Goal: Task Accomplishment & Management: Complete application form

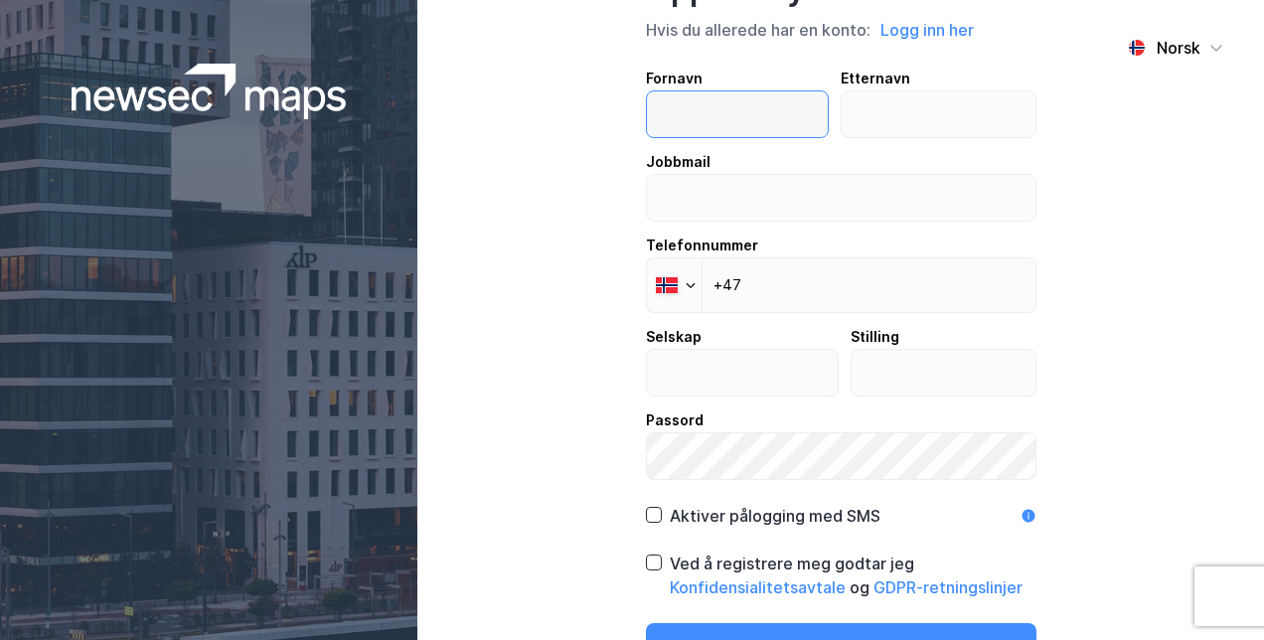
drag, startPoint x: 0, startPoint y: 0, endPoint x: 731, endPoint y: 102, distance: 738.3
click at [731, 102] on input "text" at bounding box center [737, 114] width 181 height 46
type input "gunnar"
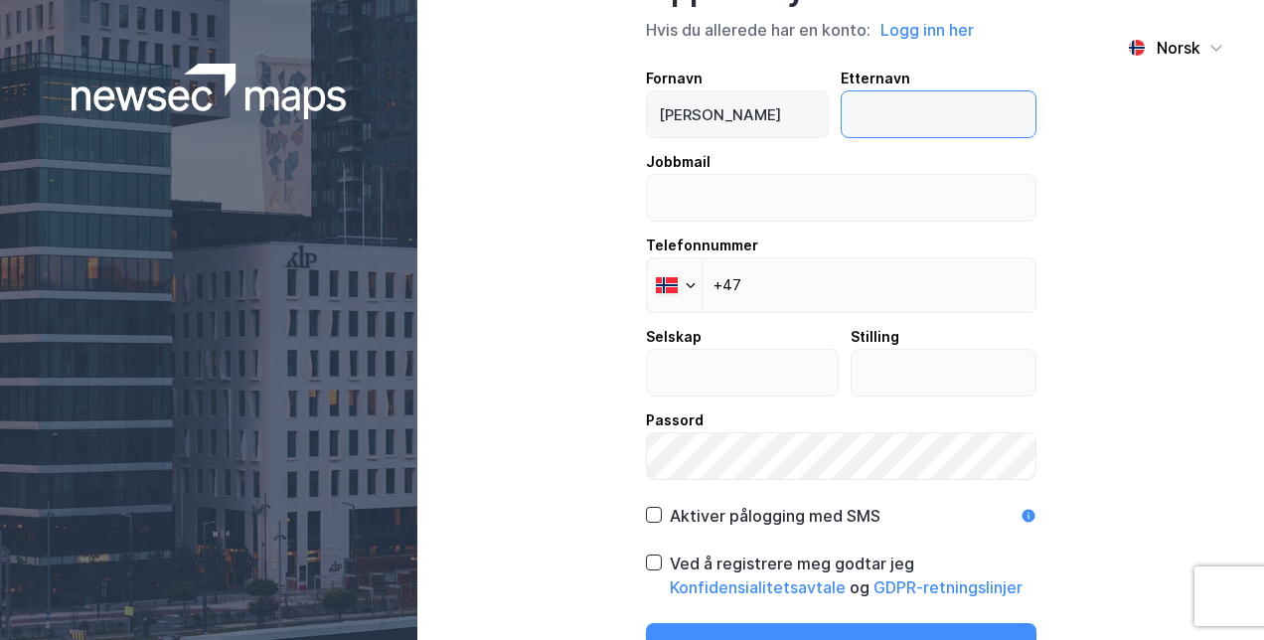
type input "røste"
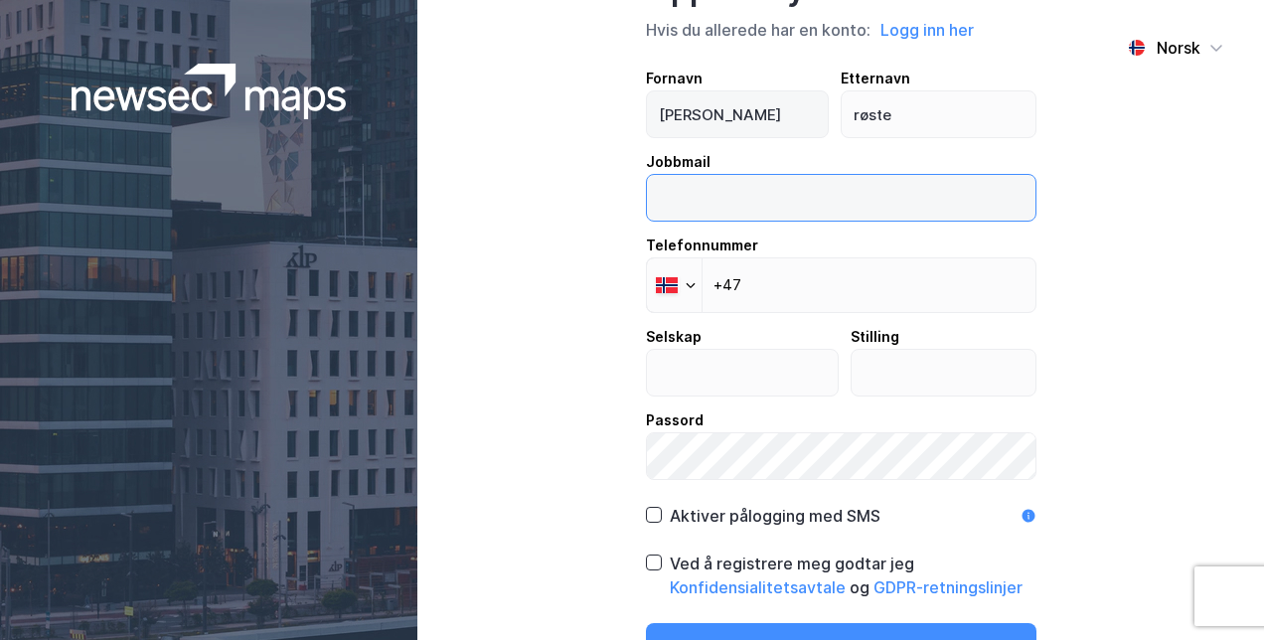
type input "gunnar.roste@lett-tak.no"
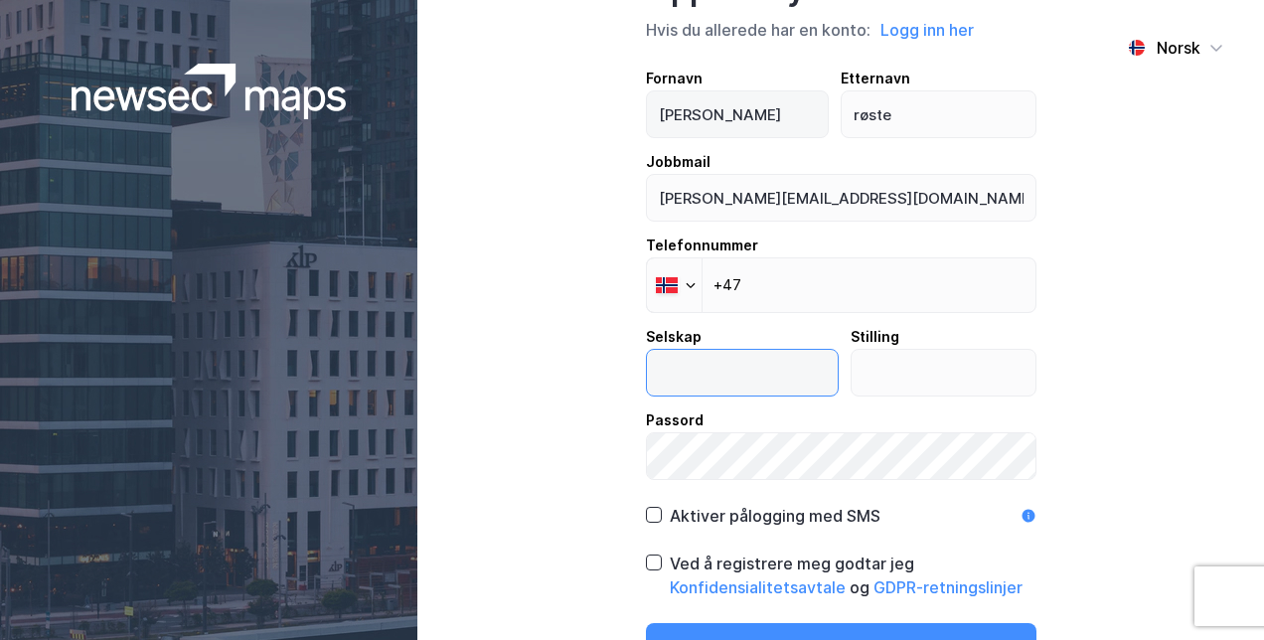
type input "Lett-tak"
click at [909, 378] on input "text" at bounding box center [943, 373] width 184 height 46
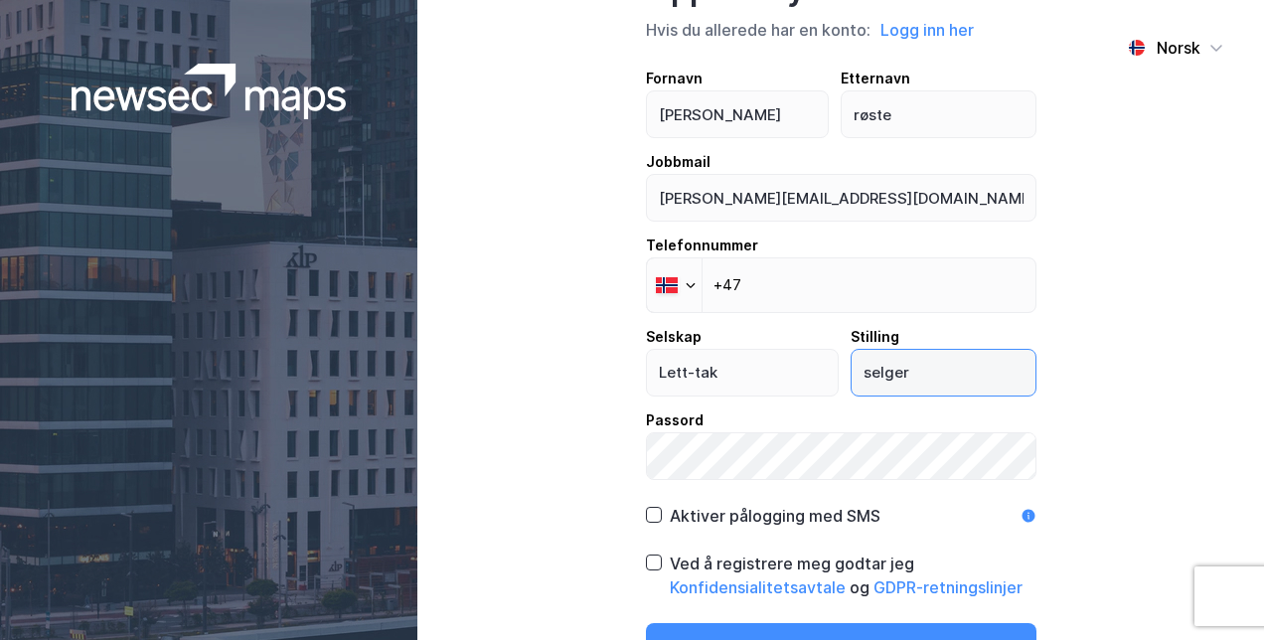
type input "selger"
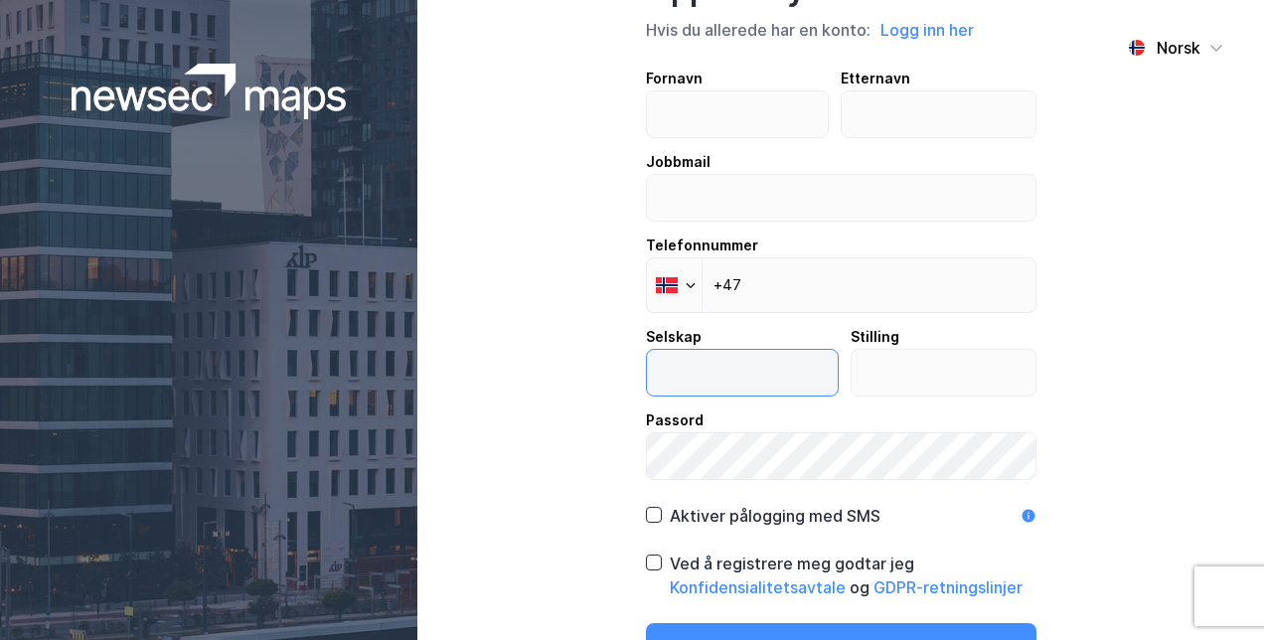
click at [693, 366] on input "text" at bounding box center [742, 373] width 191 height 46
type input "Lett-tak"
type input "gunnar"
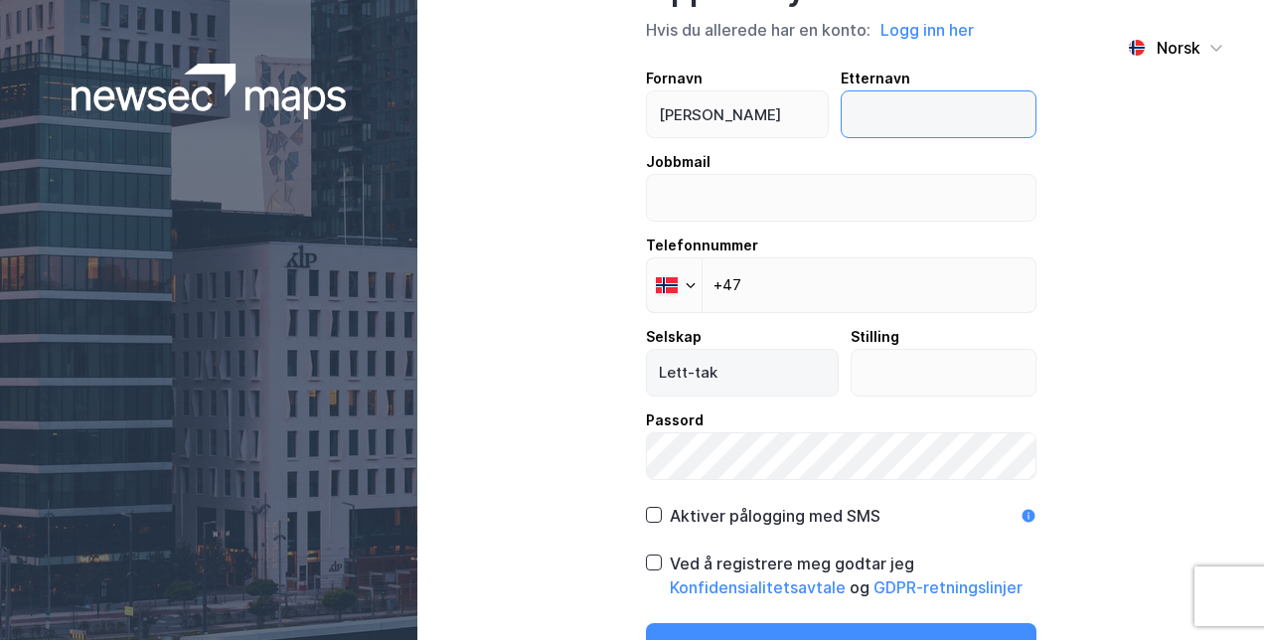
type input "røste"
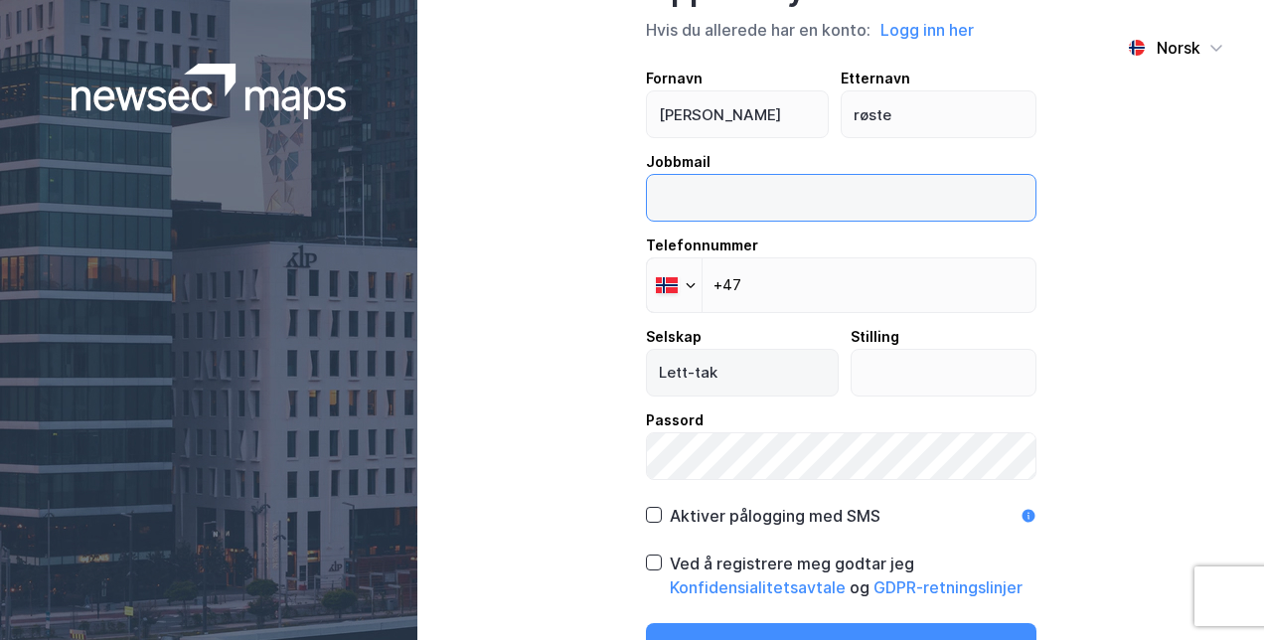
type input "gunnar.roste@lett-tak.no"
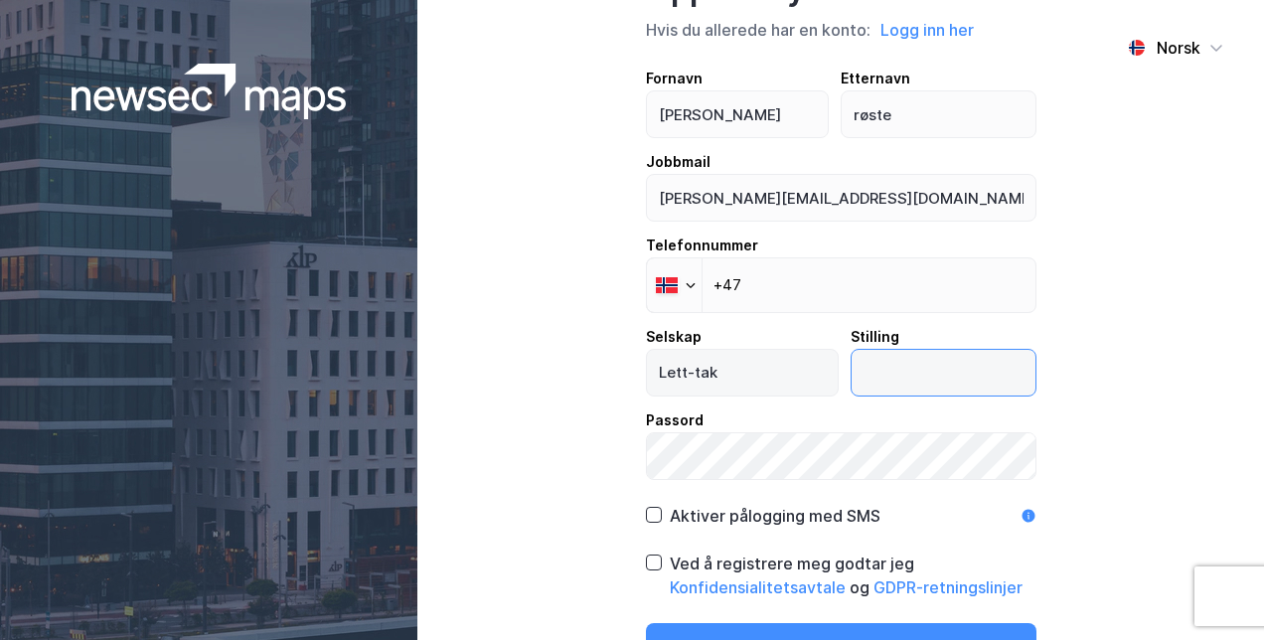
type input "selger"
click at [649, 516] on icon at bounding box center [654, 514] width 11 height 7
click at [647, 557] on icon at bounding box center [654, 562] width 14 height 14
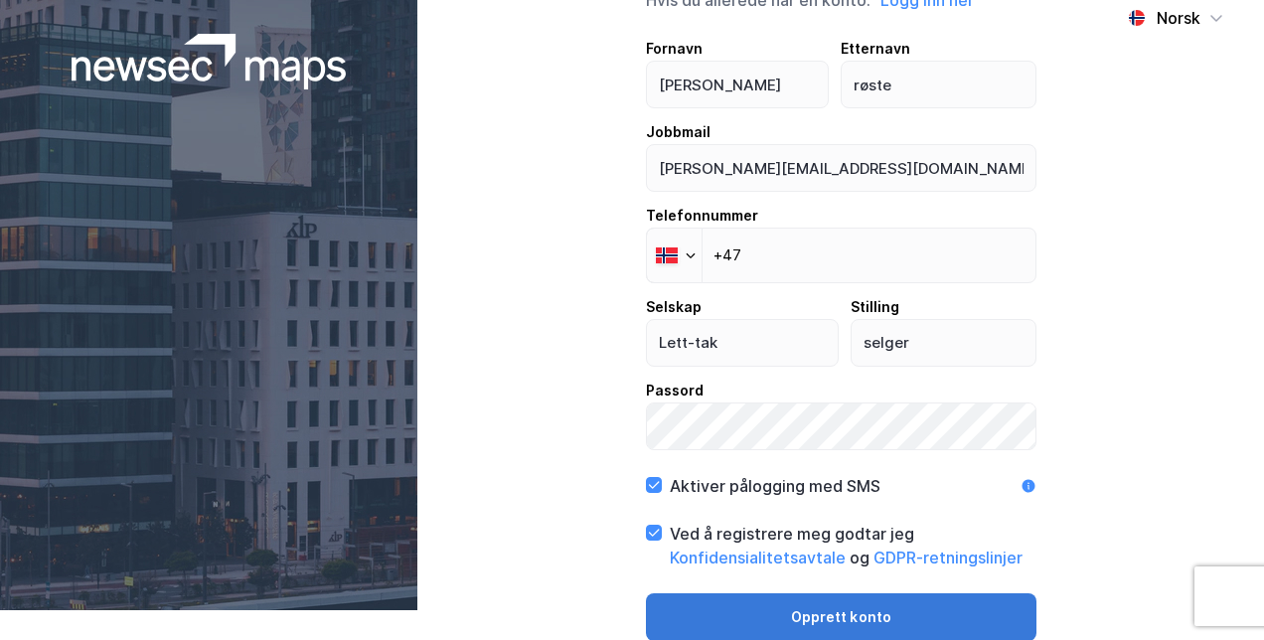
click at [703, 610] on button "Opprett konto" at bounding box center [841, 617] width 390 height 48
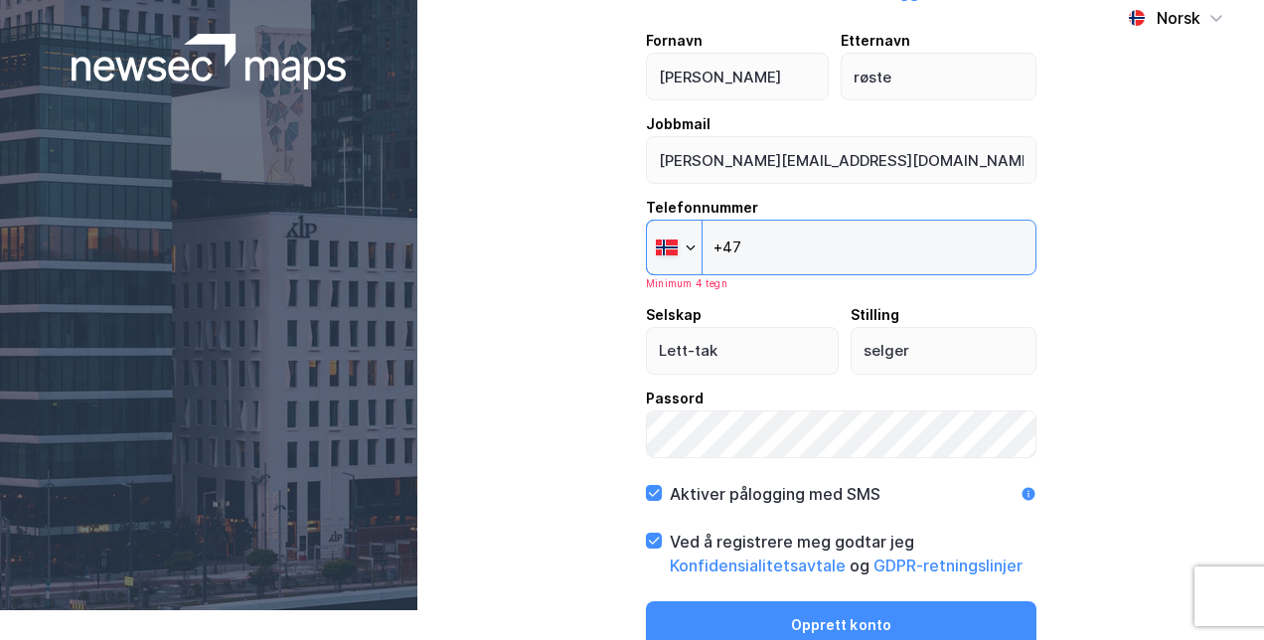
click at [808, 237] on input "+47" at bounding box center [841, 248] width 390 height 56
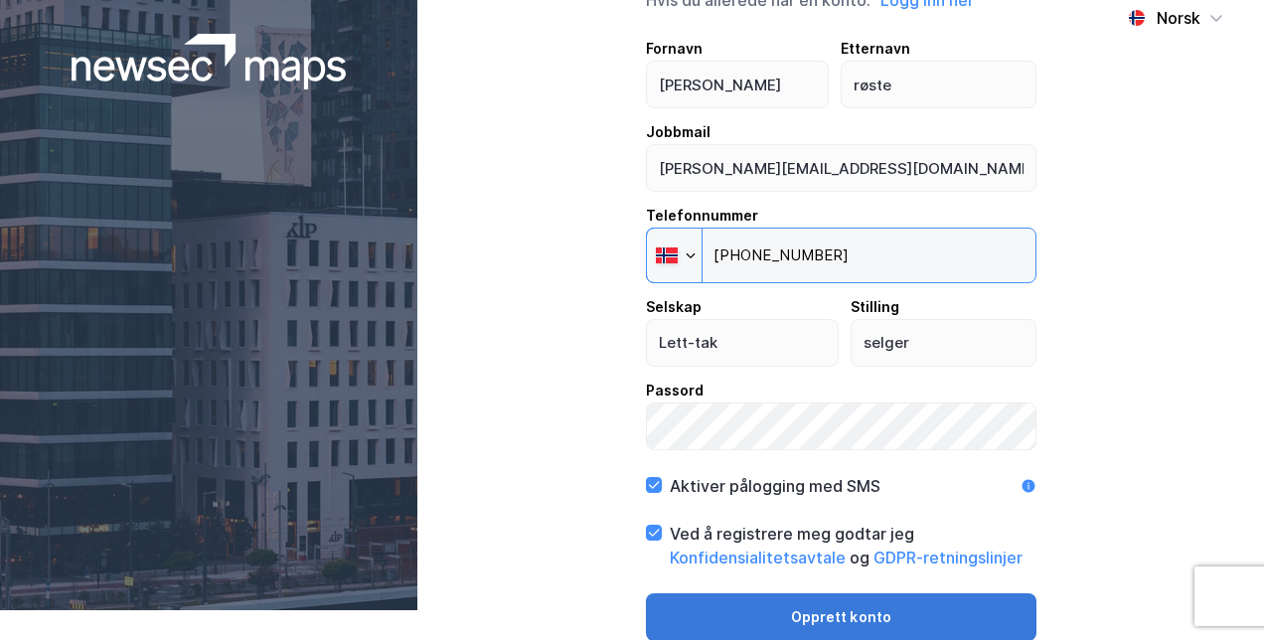
type input "+47 977 75 100"
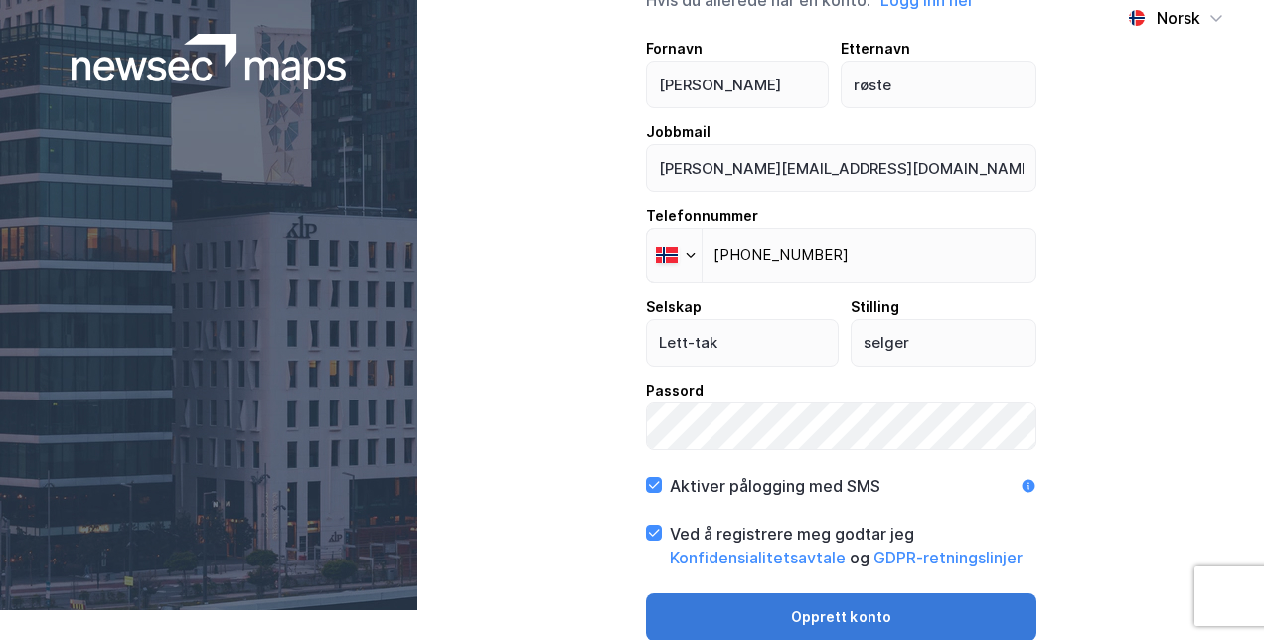
click at [811, 620] on button "Opprett konto" at bounding box center [841, 617] width 390 height 48
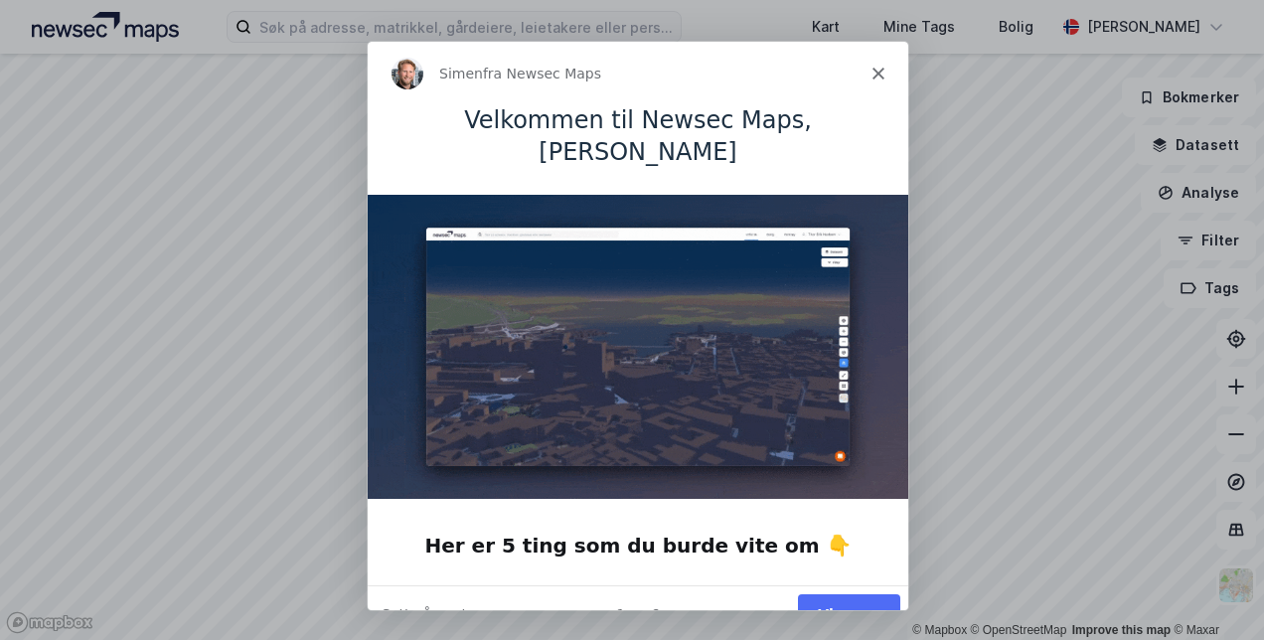
click at [850, 592] on button "Vis meg" at bounding box center [848, 612] width 102 height 41
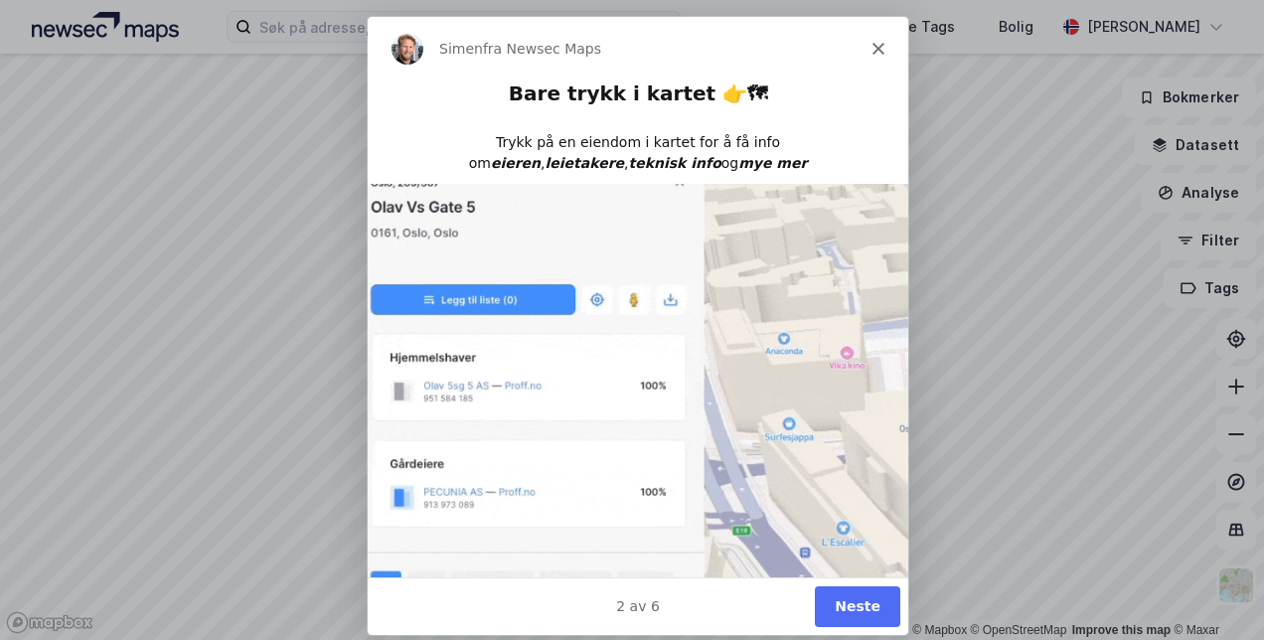
click at [850, 609] on button "Neste" at bounding box center [856, 605] width 85 height 41
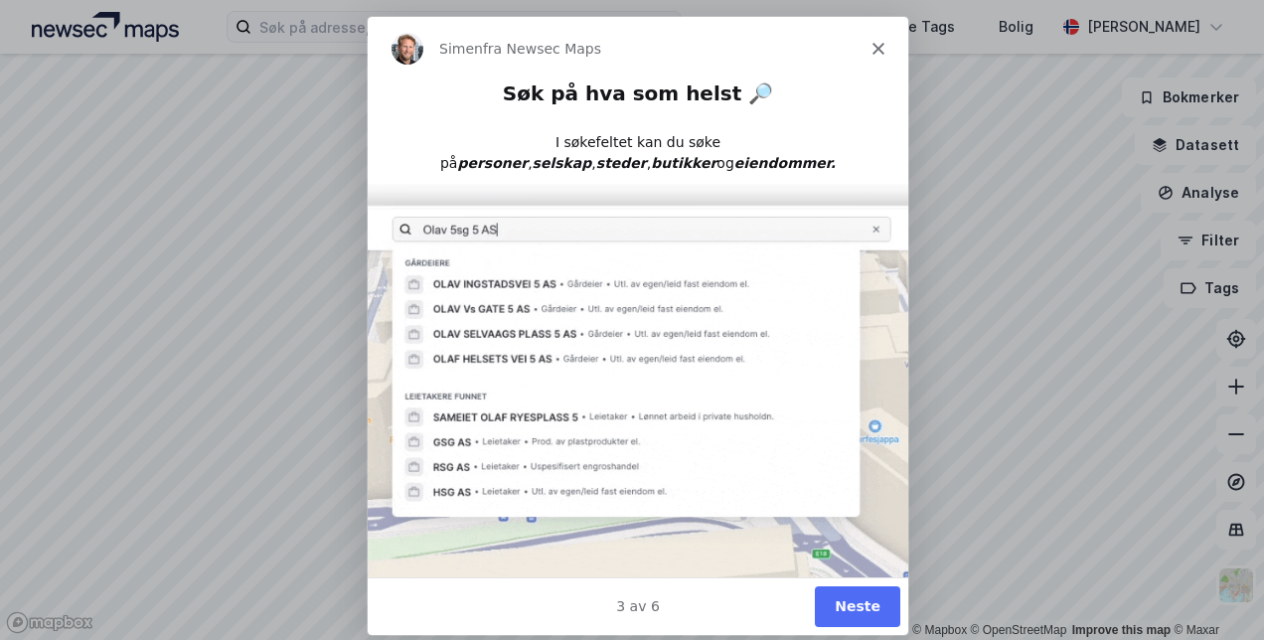
click at [848, 609] on button "Neste" at bounding box center [856, 605] width 85 height 41
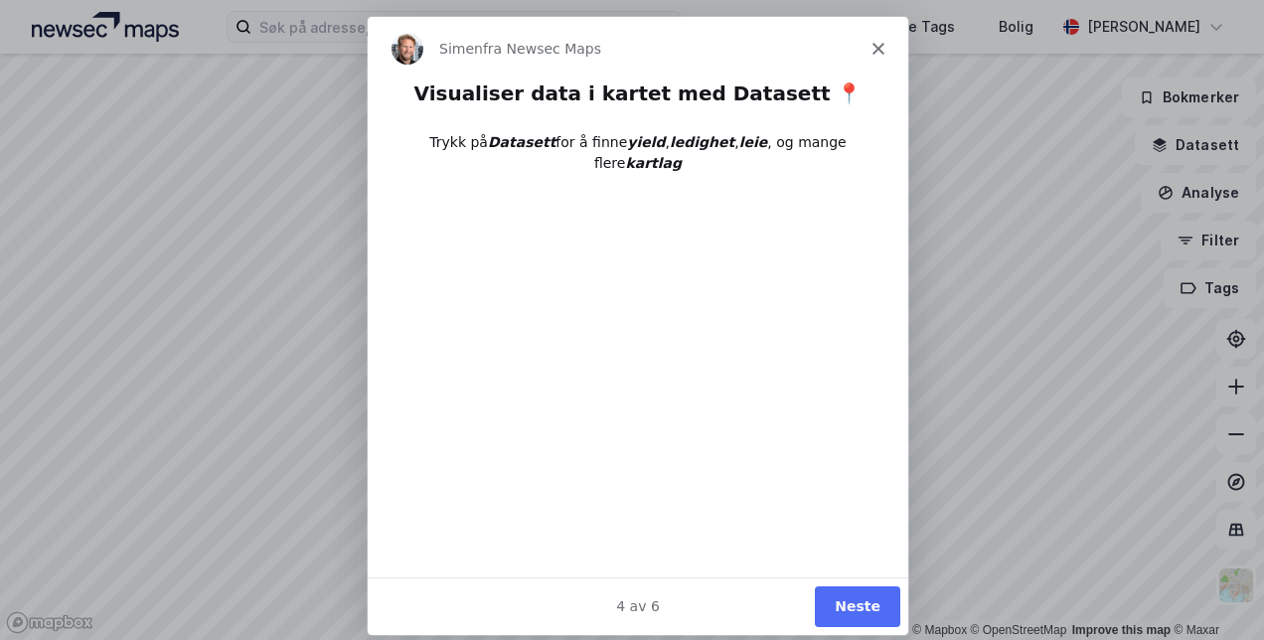
click at [848, 609] on button "Neste" at bounding box center [856, 605] width 85 height 41
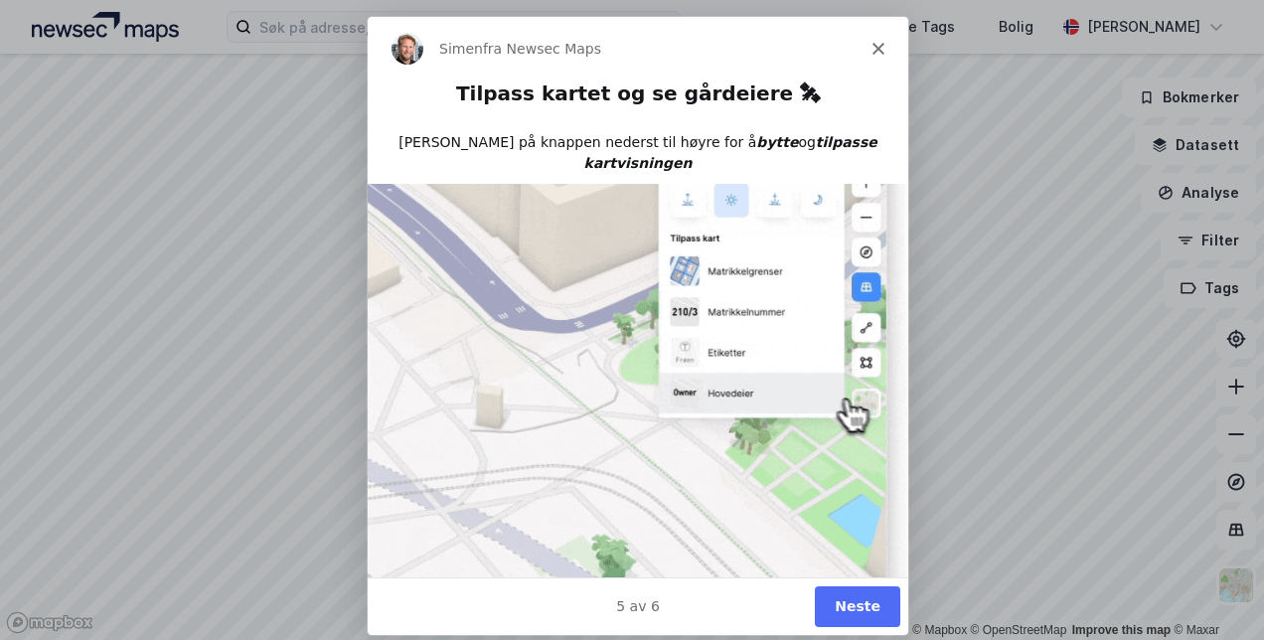
click at [844, 610] on button "Neste" at bounding box center [856, 605] width 85 height 41
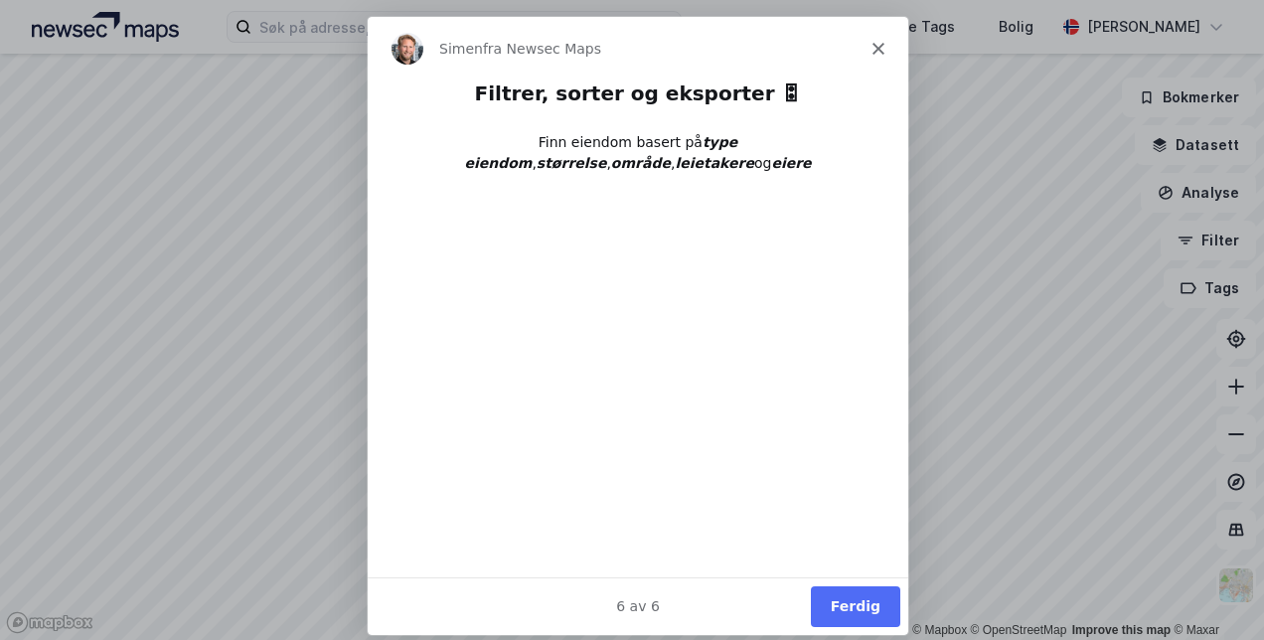
click at [841, 602] on button "Ferdig" at bounding box center [854, 605] width 89 height 41
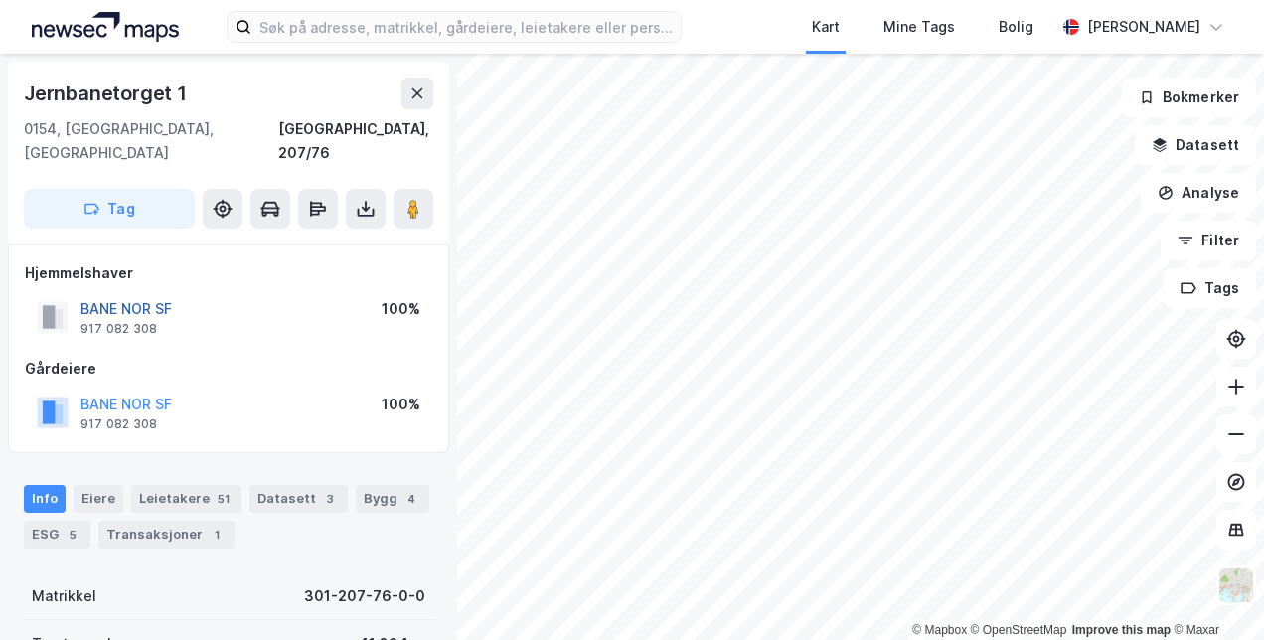
click at [0, 0] on button "BANE NOR SF" at bounding box center [0, 0] width 0 height 0
